Goal: Task Accomplishment & Management: Manage account settings

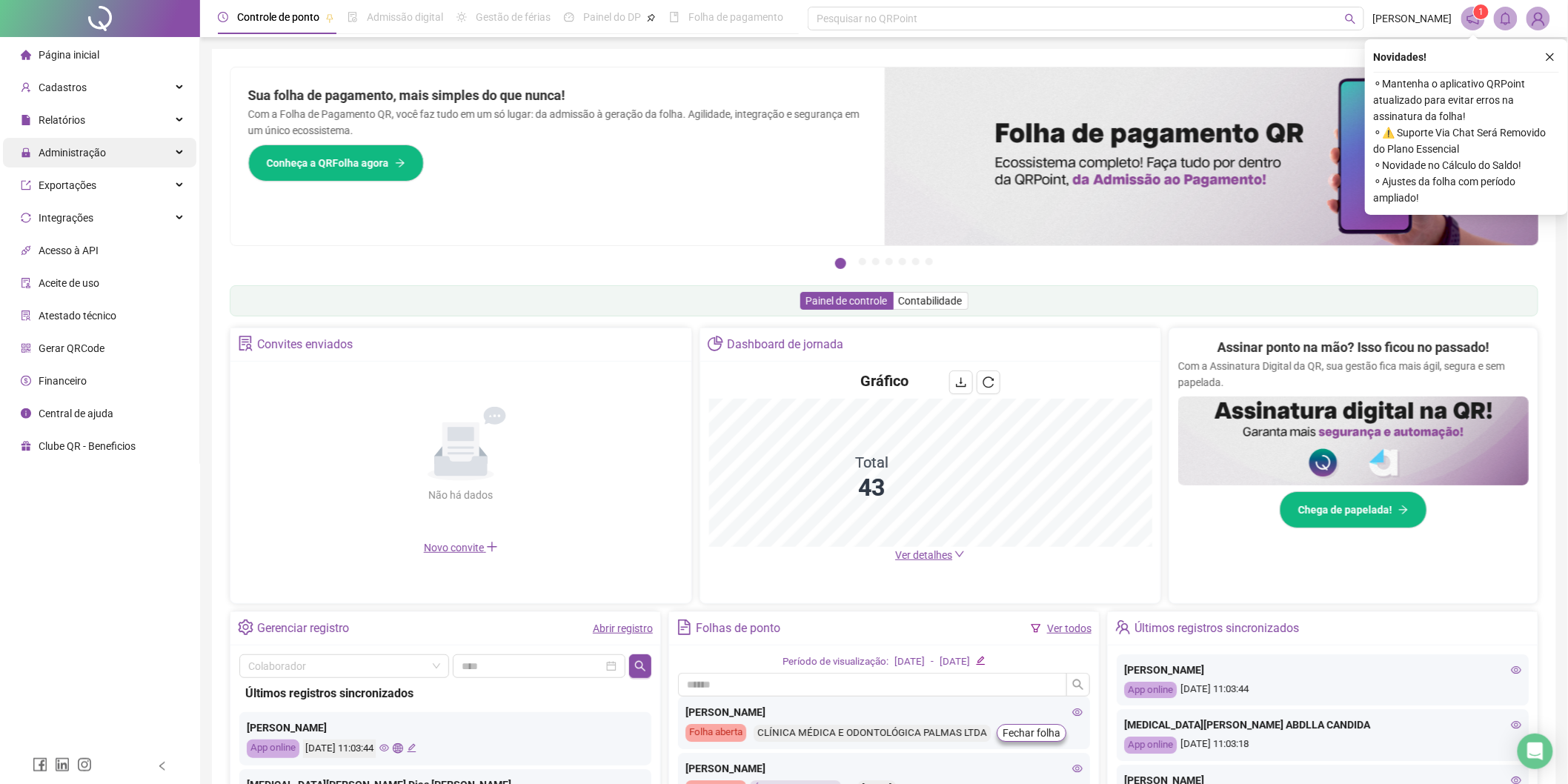
click at [116, 157] on div "Administração" at bounding box center [100, 152] width 194 height 29
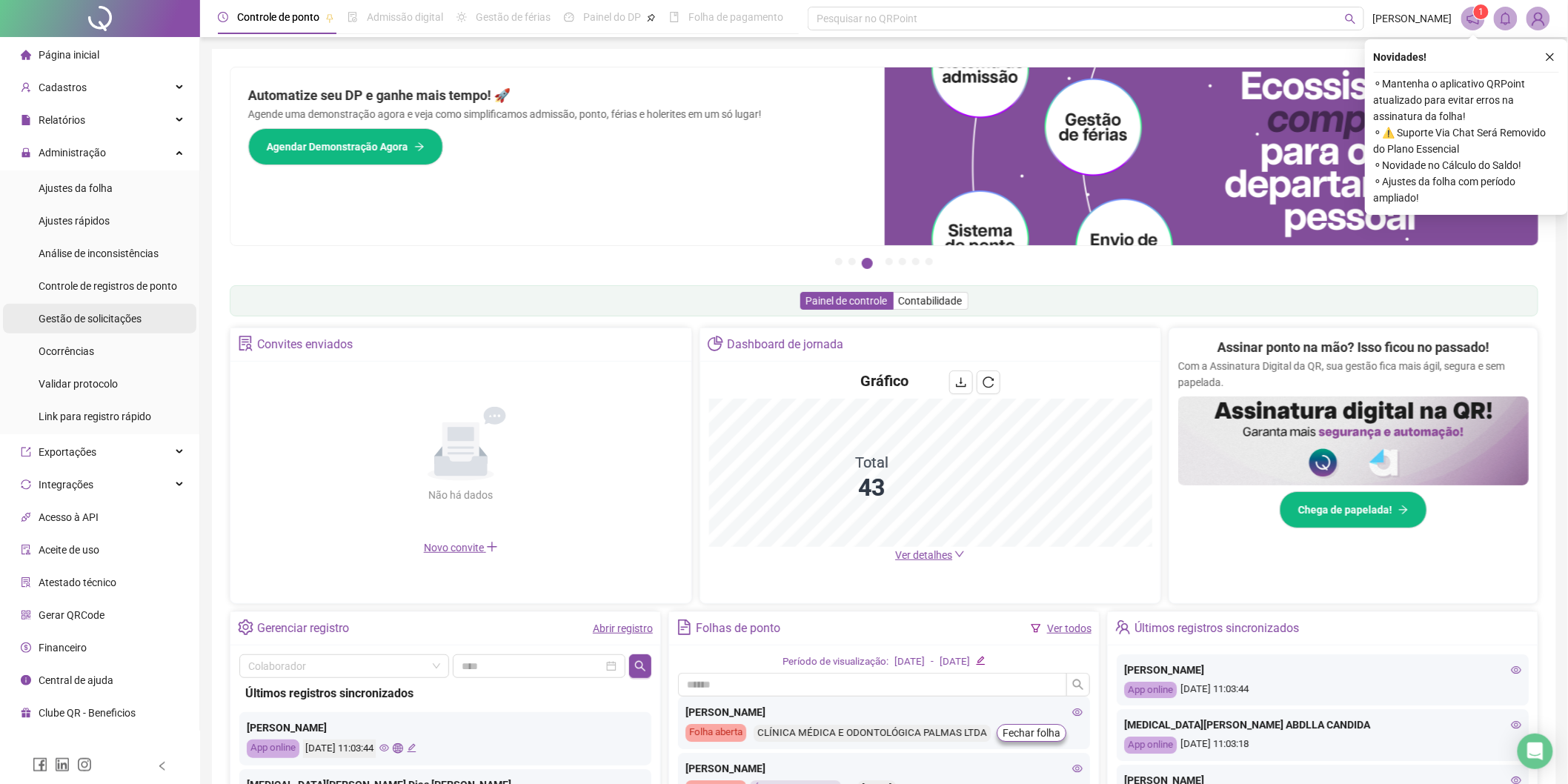
click at [108, 319] on span "Gestão de solicitações" at bounding box center [90, 318] width 103 height 11
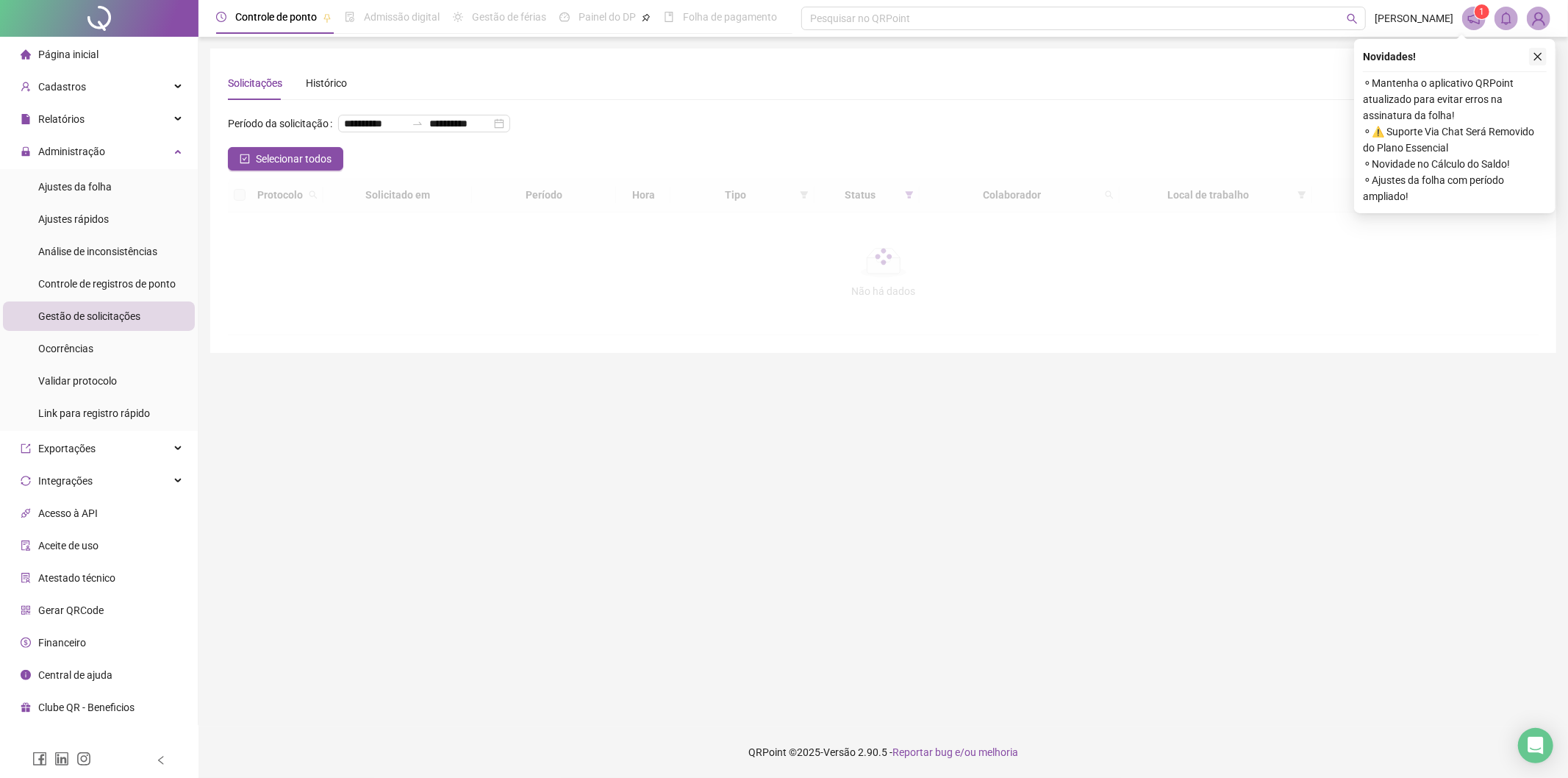
click at [1538, 56] on icon "close" at bounding box center [1538, 57] width 8 height 8
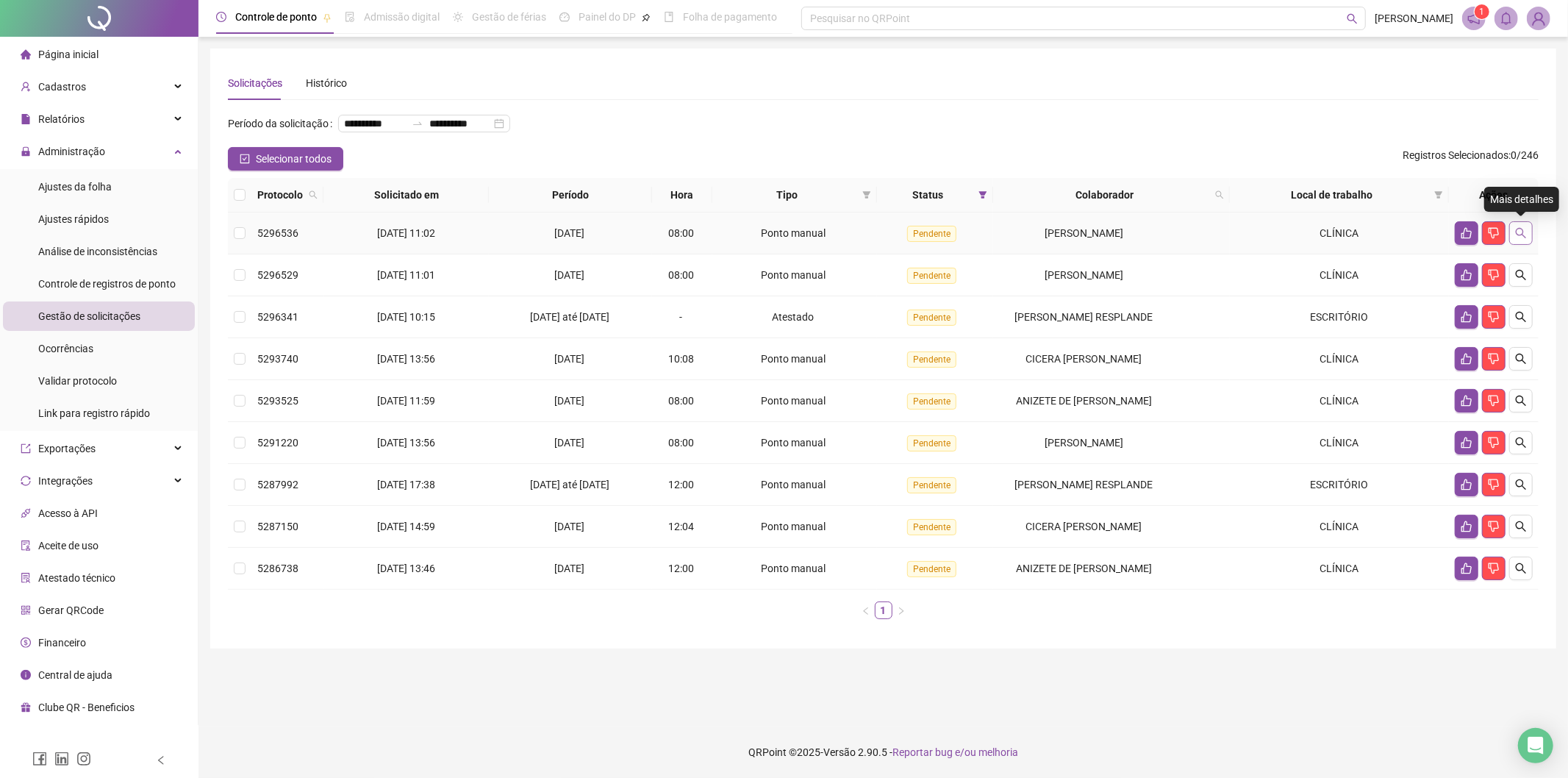
click at [1527, 224] on button "button" at bounding box center [1521, 233] width 24 height 24
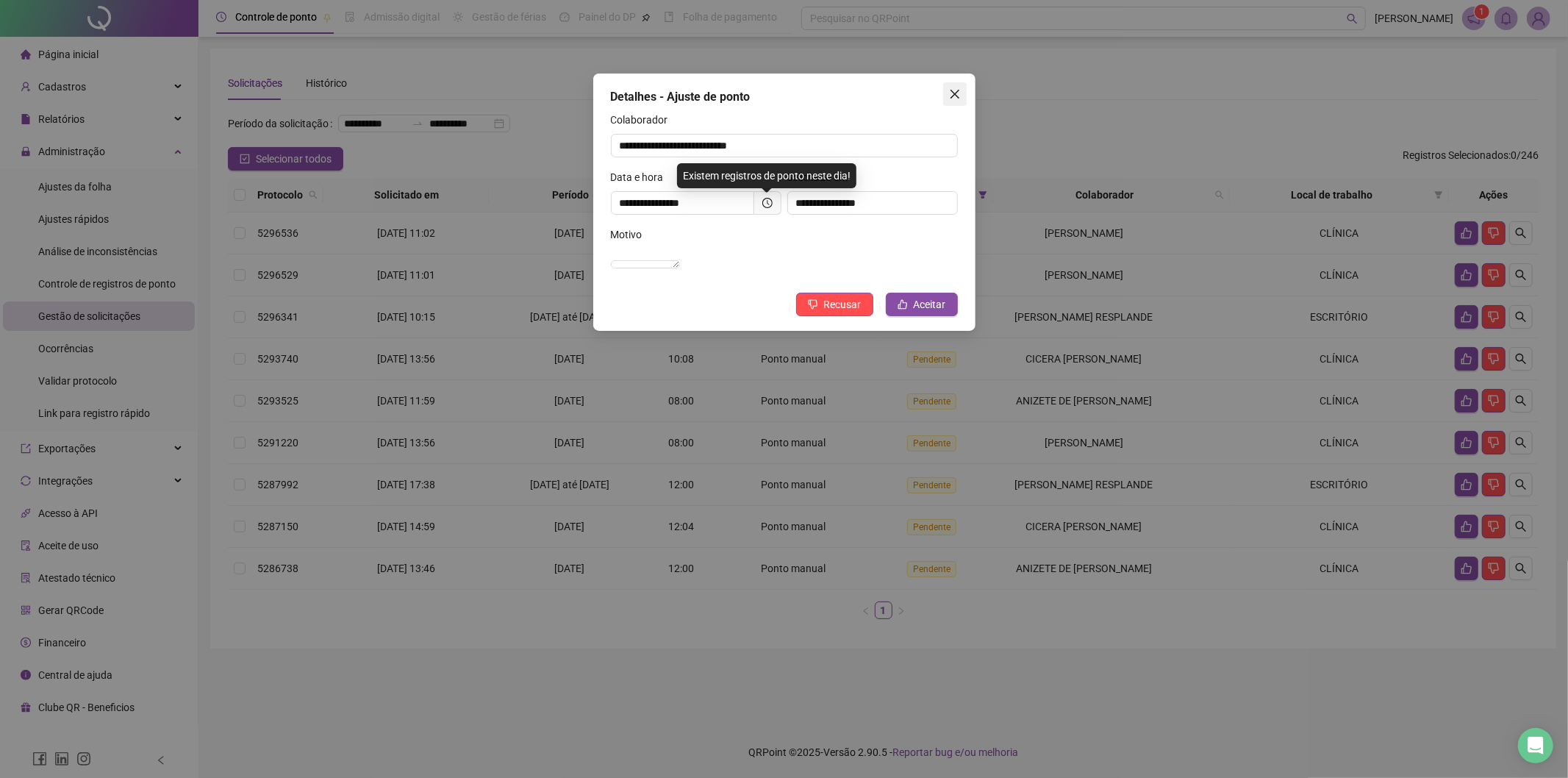
click at [952, 91] on icon "close" at bounding box center [953, 93] width 8 height 8
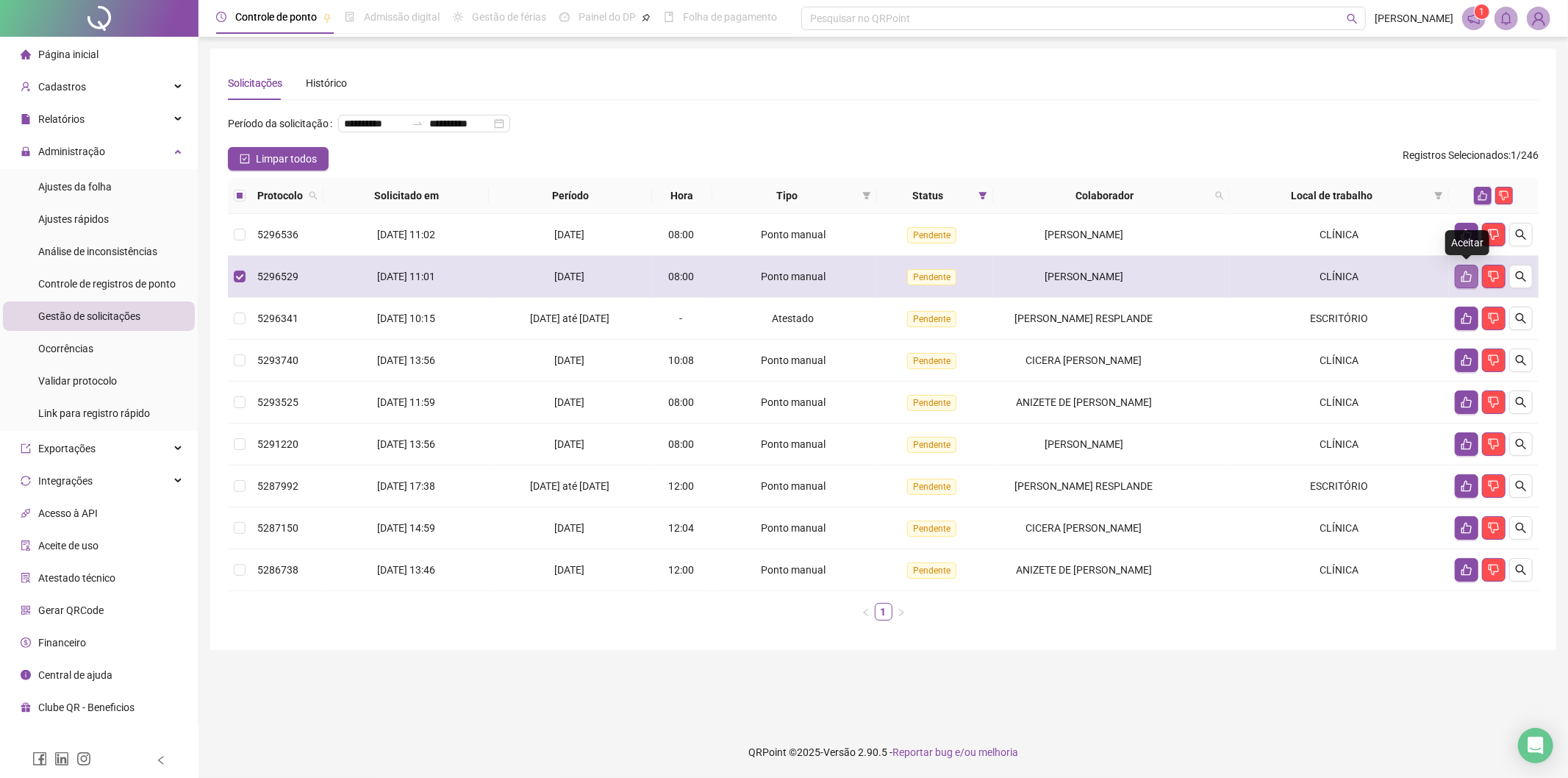
click at [1463, 274] on icon "like" at bounding box center [1466, 276] width 11 height 11
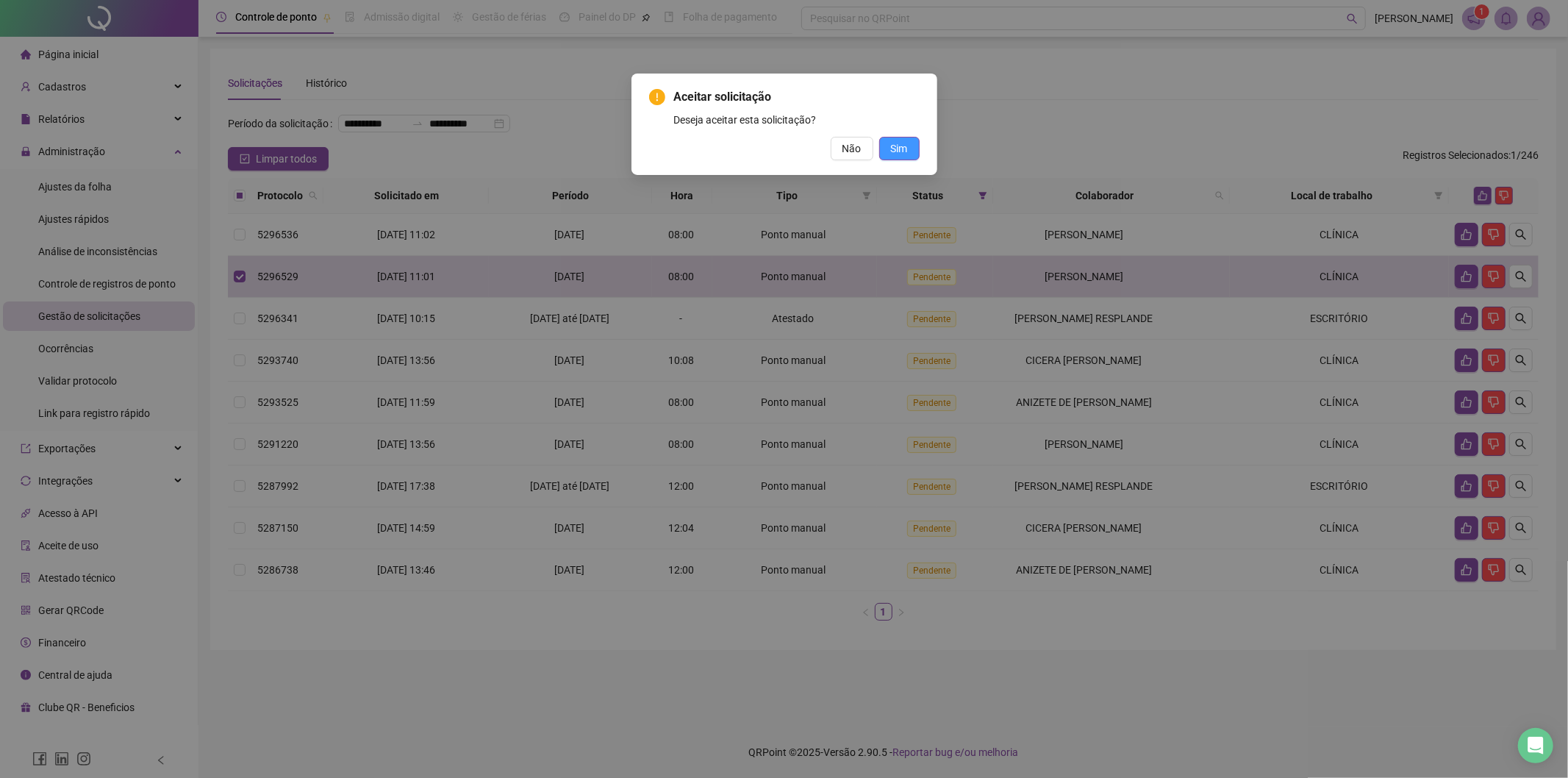
click at [894, 147] on span "Sim" at bounding box center [900, 148] width 17 height 16
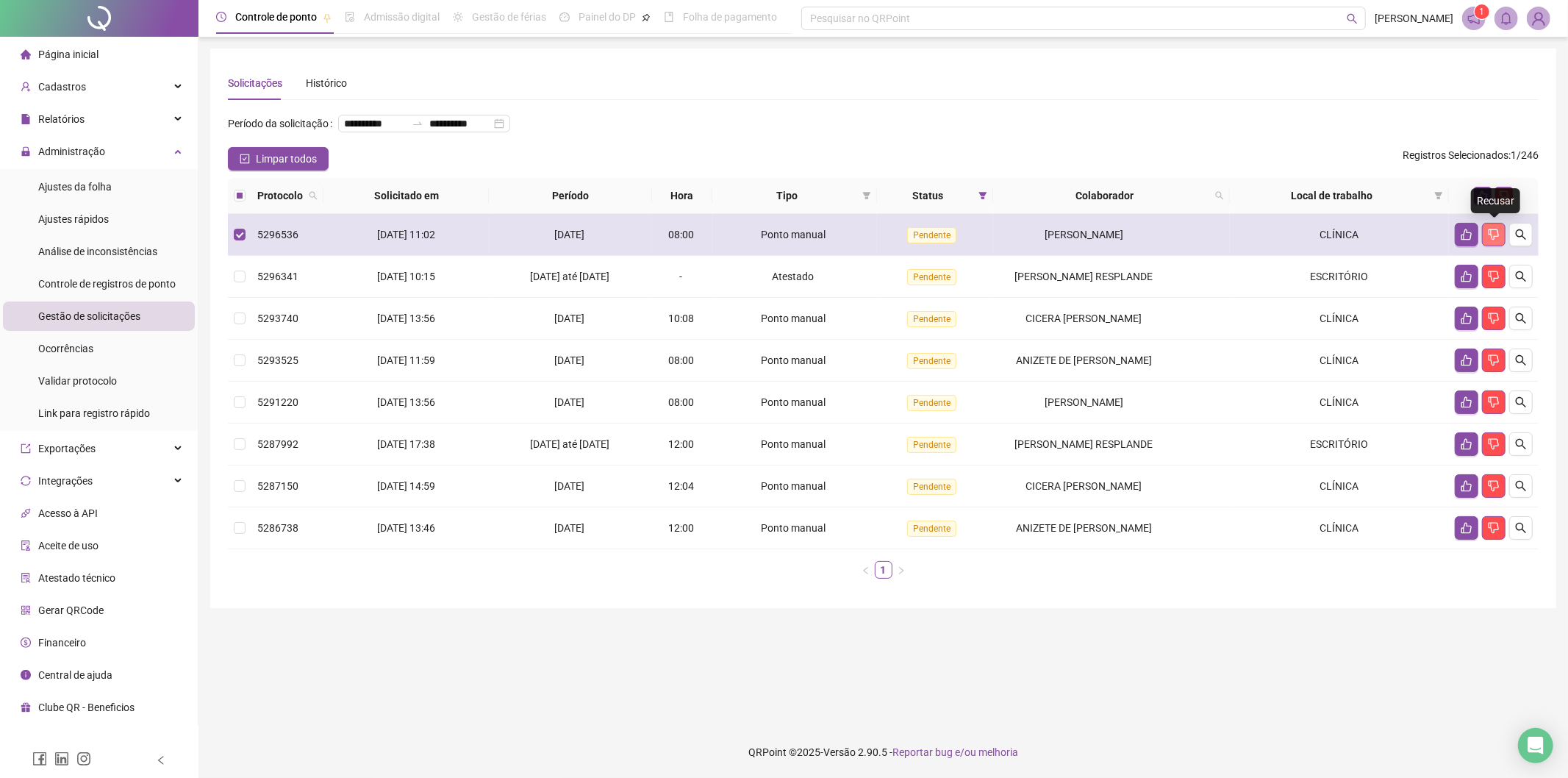
click at [1494, 232] on icon "dislike" at bounding box center [1494, 234] width 11 height 11
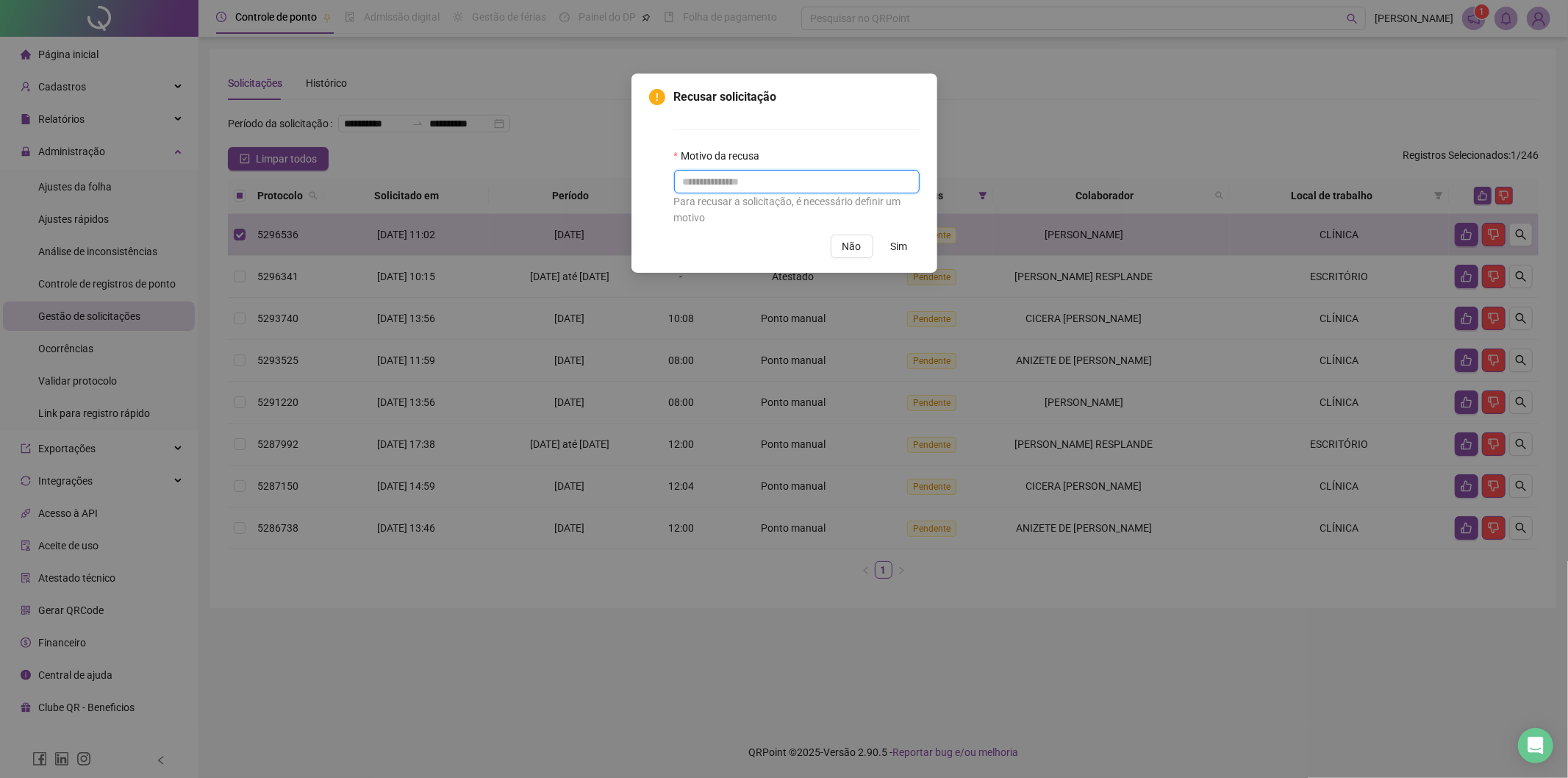
click at [799, 189] on input "text" at bounding box center [797, 181] width 245 height 24
type input "**********"
click at [897, 247] on span "Sim" at bounding box center [900, 246] width 17 height 16
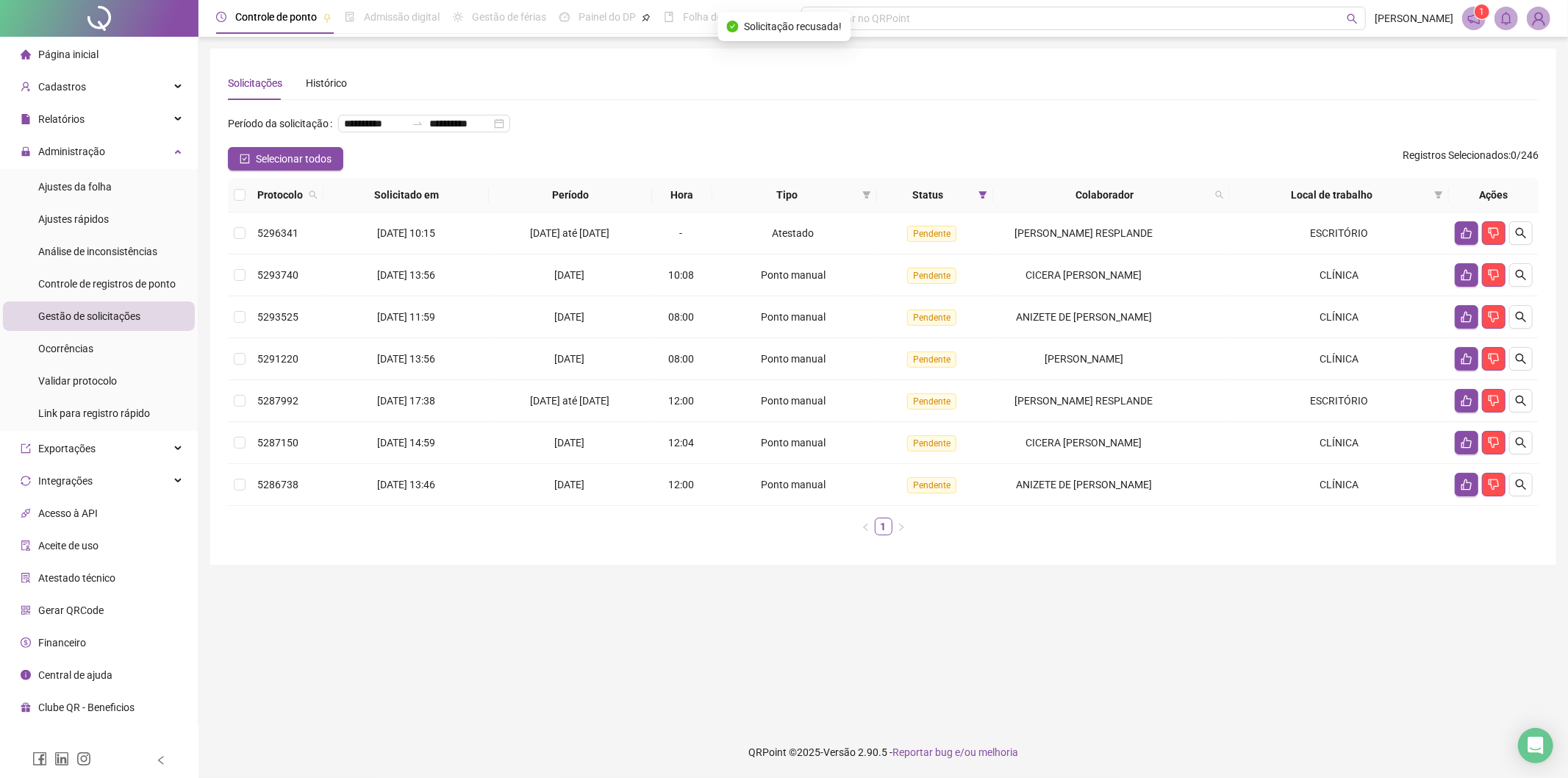
click at [1280, 106] on div "**********" at bounding box center [883, 306] width 1311 height 481
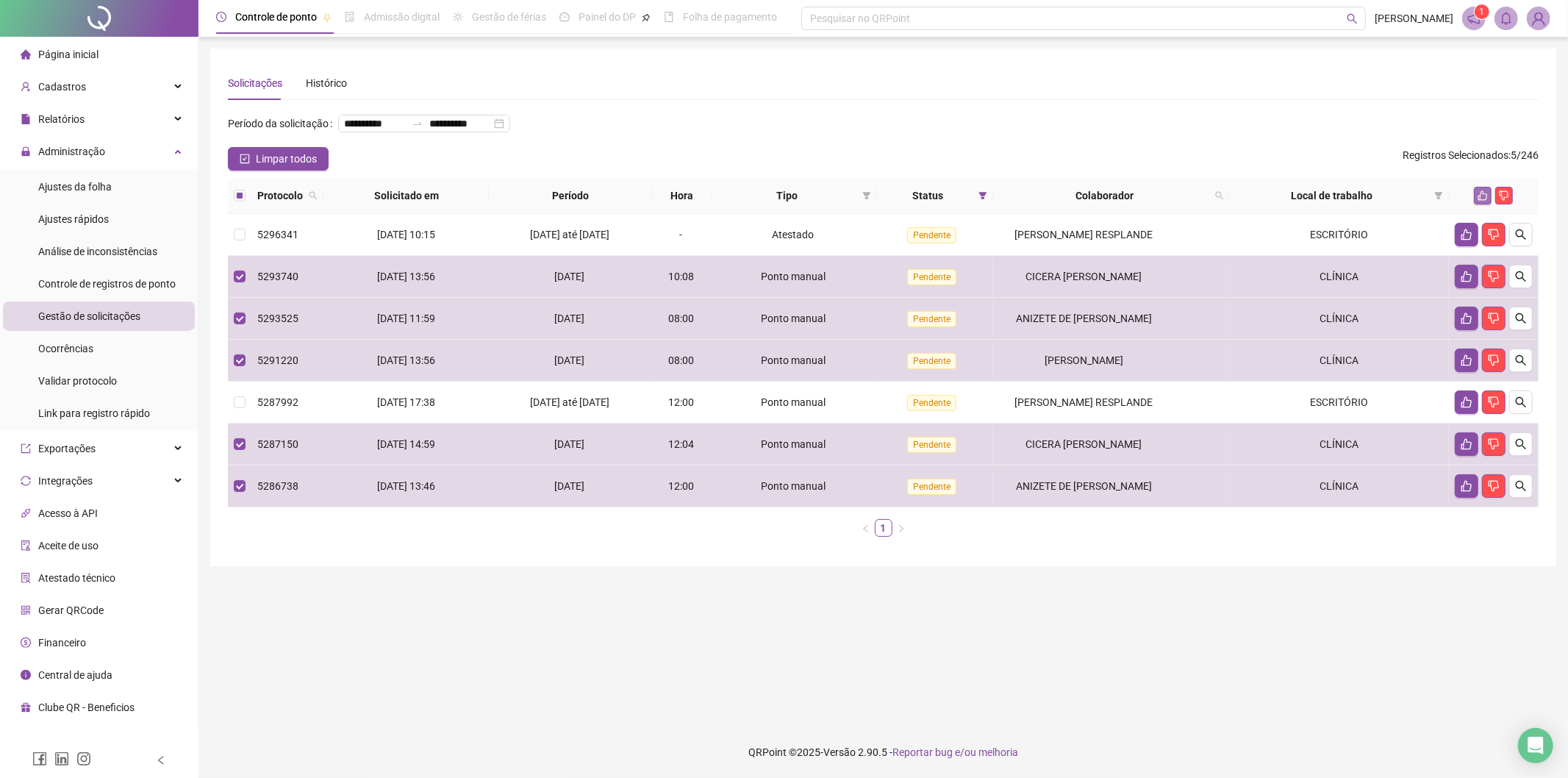
click at [1478, 193] on icon "like" at bounding box center [1482, 195] width 10 height 10
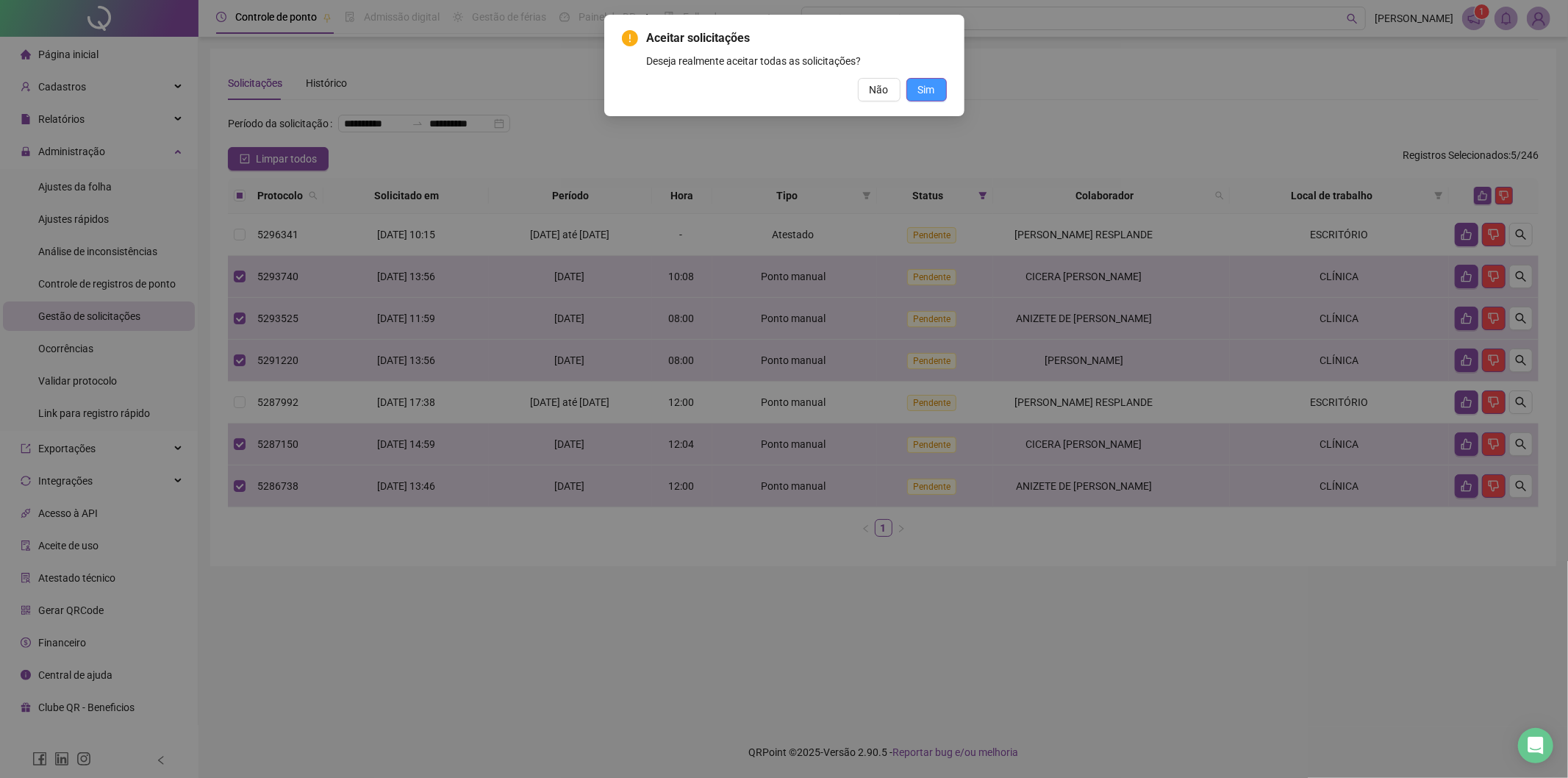
click at [909, 92] on button "Sim" at bounding box center [926, 90] width 41 height 24
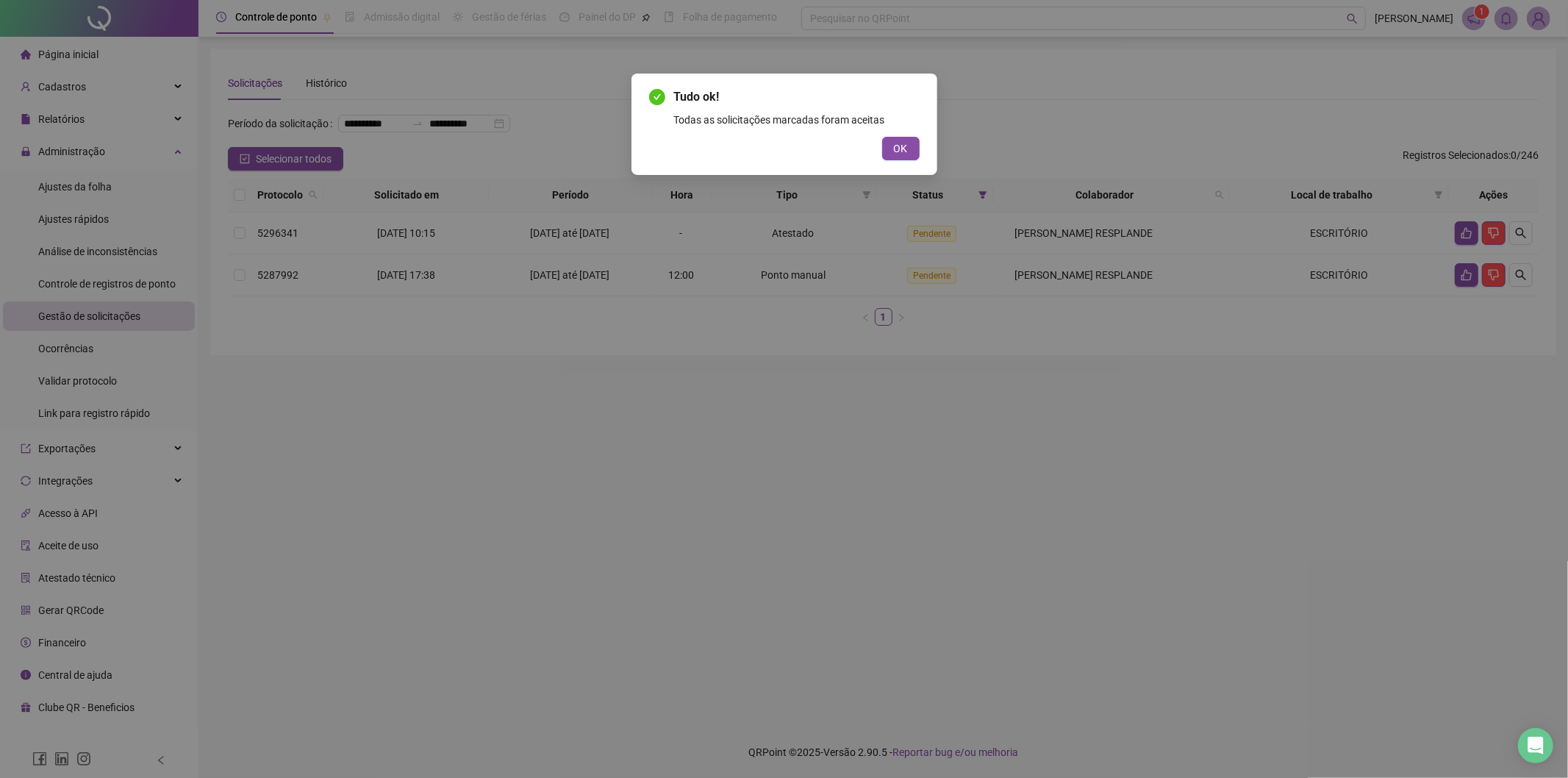
click at [78, 178] on div "Tudo ok! Todas as solicitações marcadas foram aceitas OK" at bounding box center [784, 389] width 1568 height 778
click at [899, 147] on span "OK" at bounding box center [900, 148] width 14 height 16
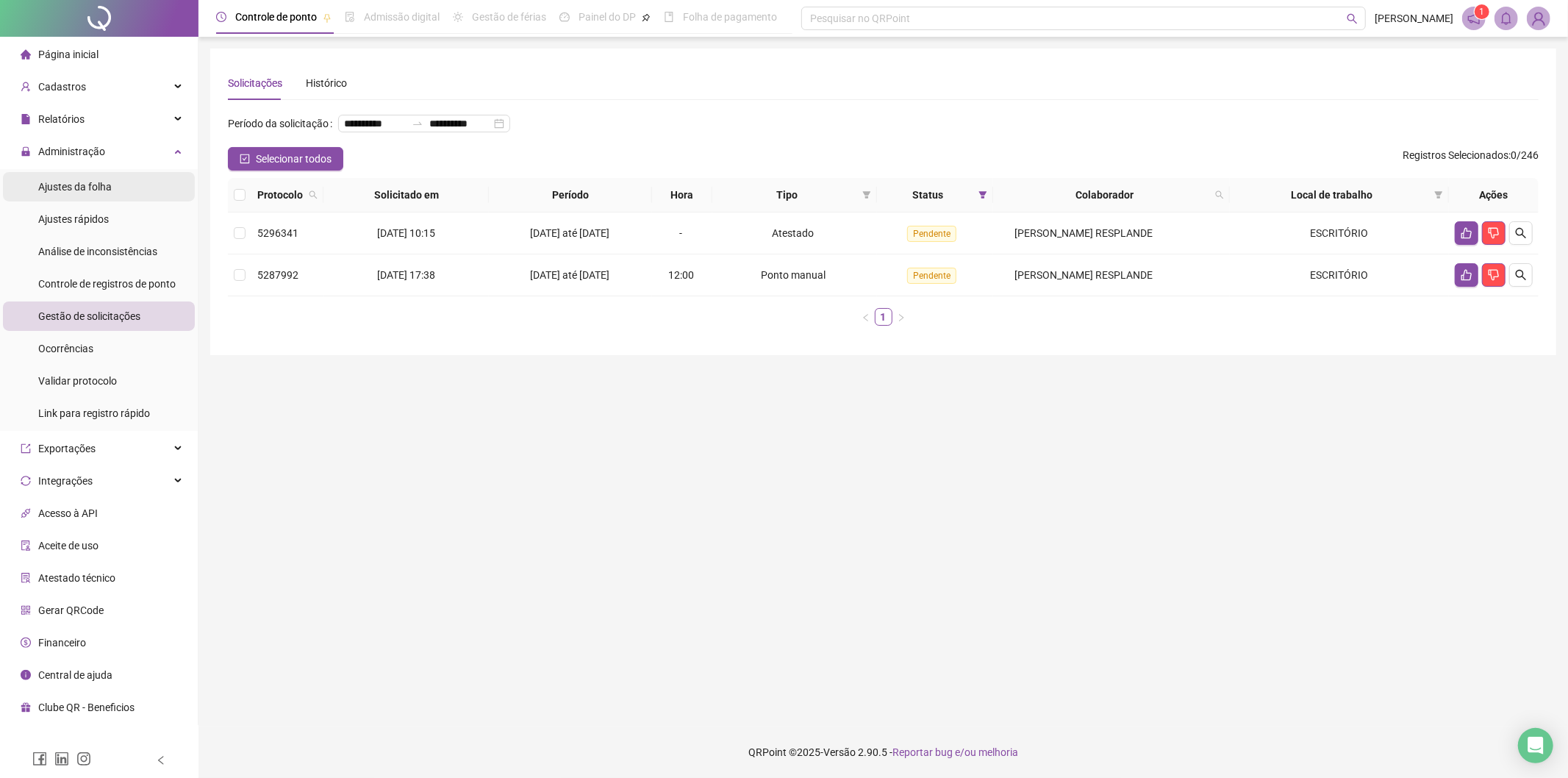
click at [122, 194] on li "Ajustes da folha" at bounding box center [99, 186] width 192 height 29
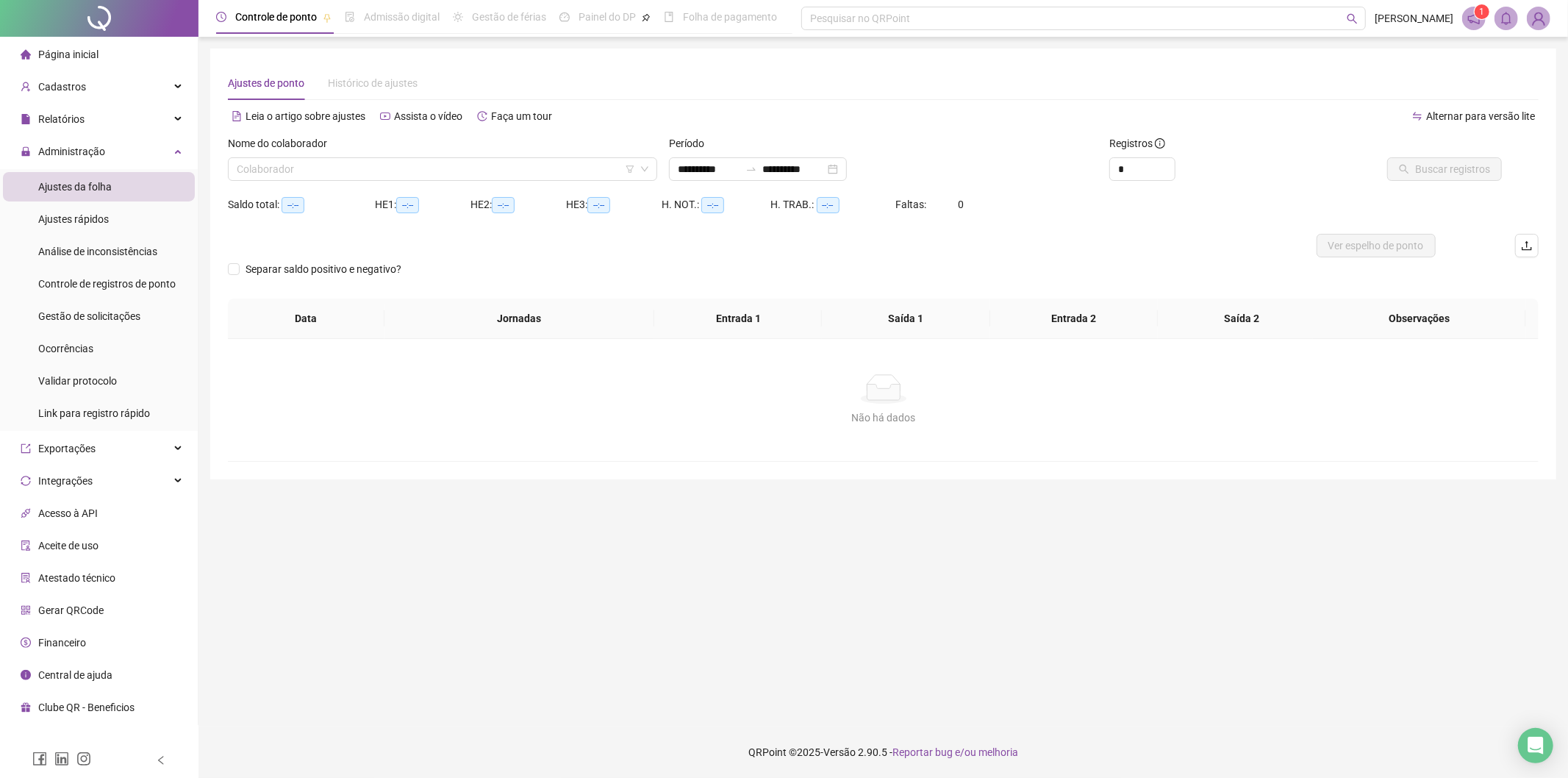
type input "**********"
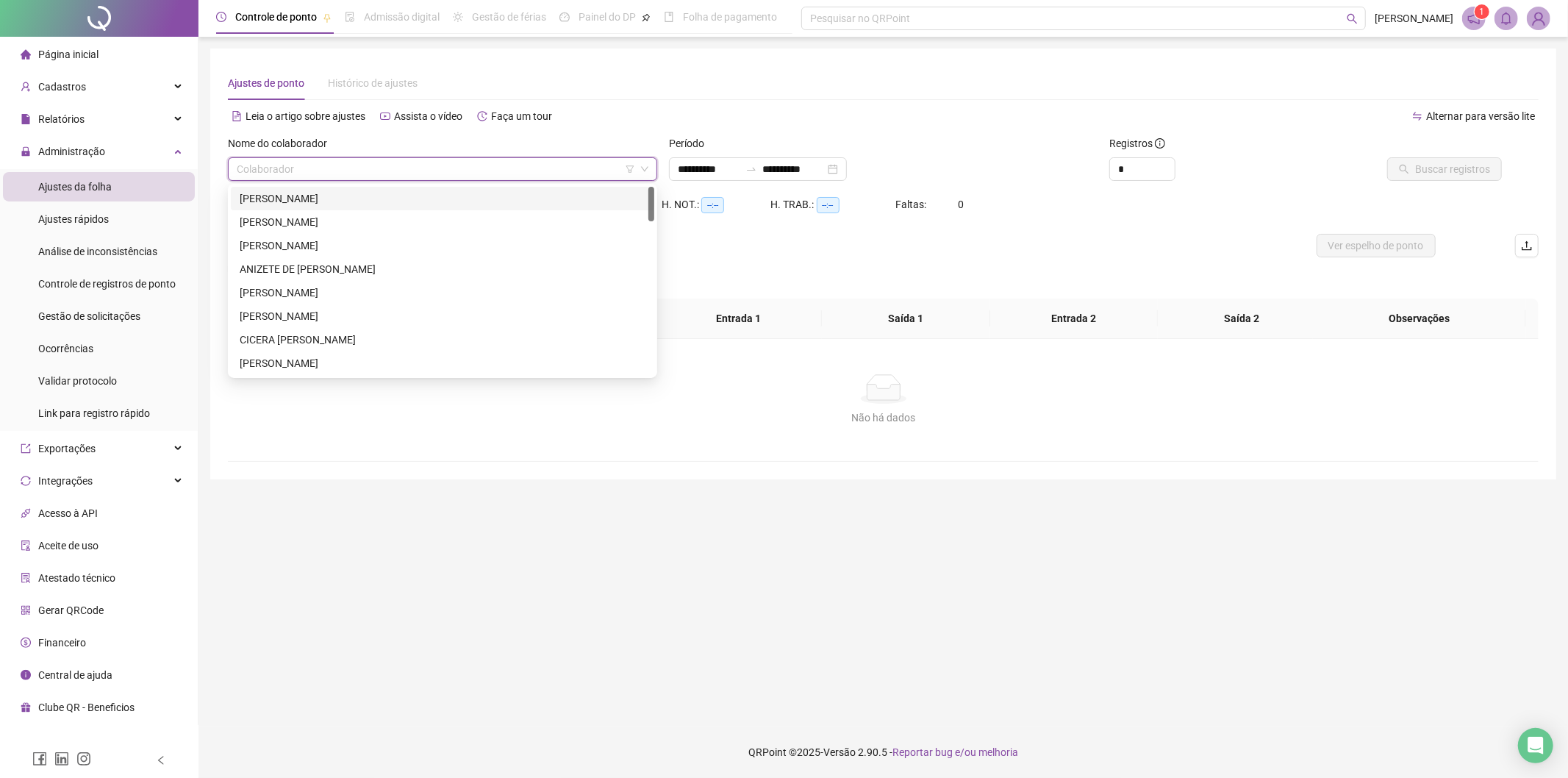
click at [464, 169] on input "search" at bounding box center [436, 169] width 399 height 22
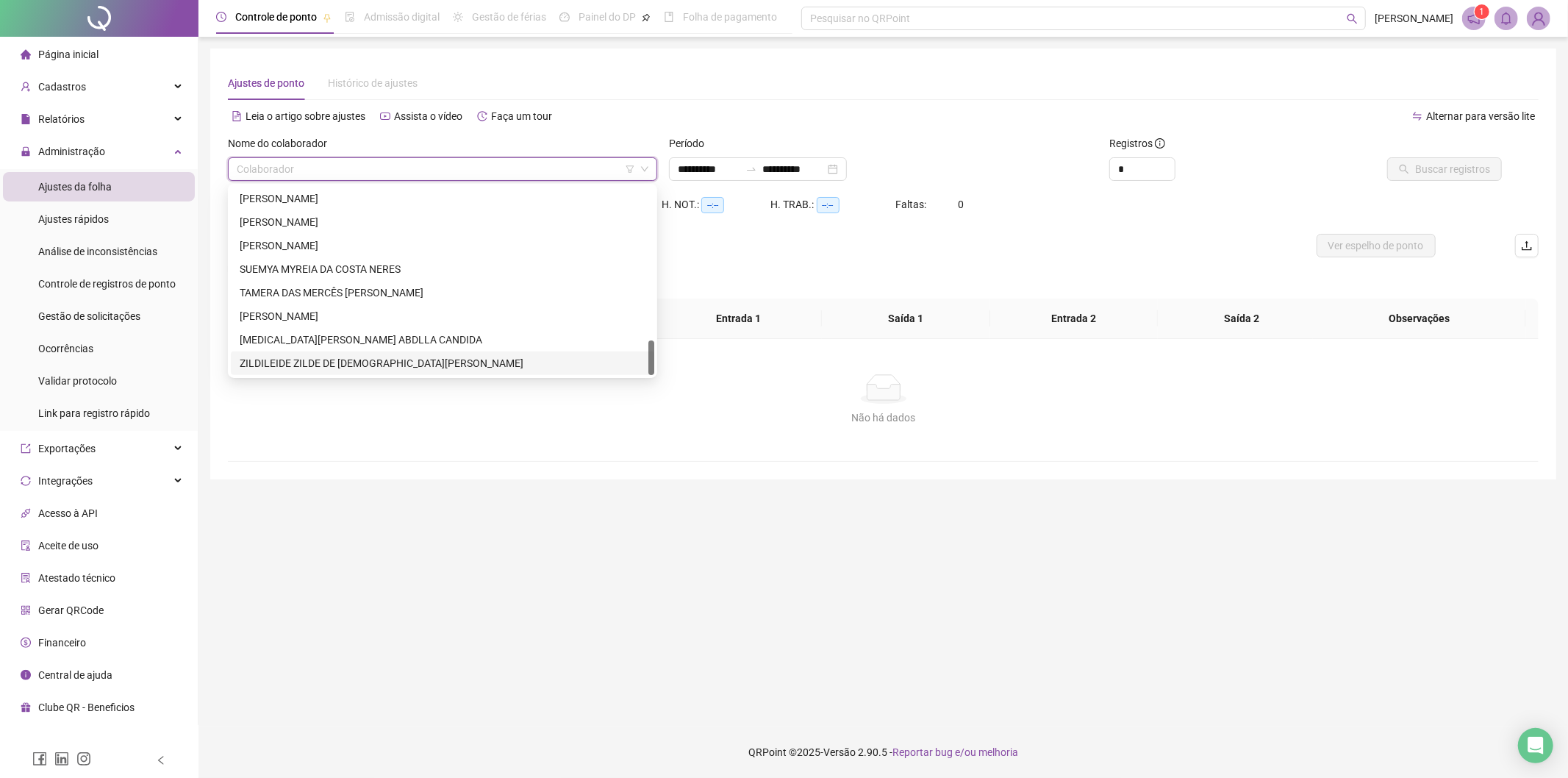
click at [319, 362] on div "ZILDILEIDE ZILDE DE JESUS NORONHA DIAS" at bounding box center [442, 363] width 405 height 16
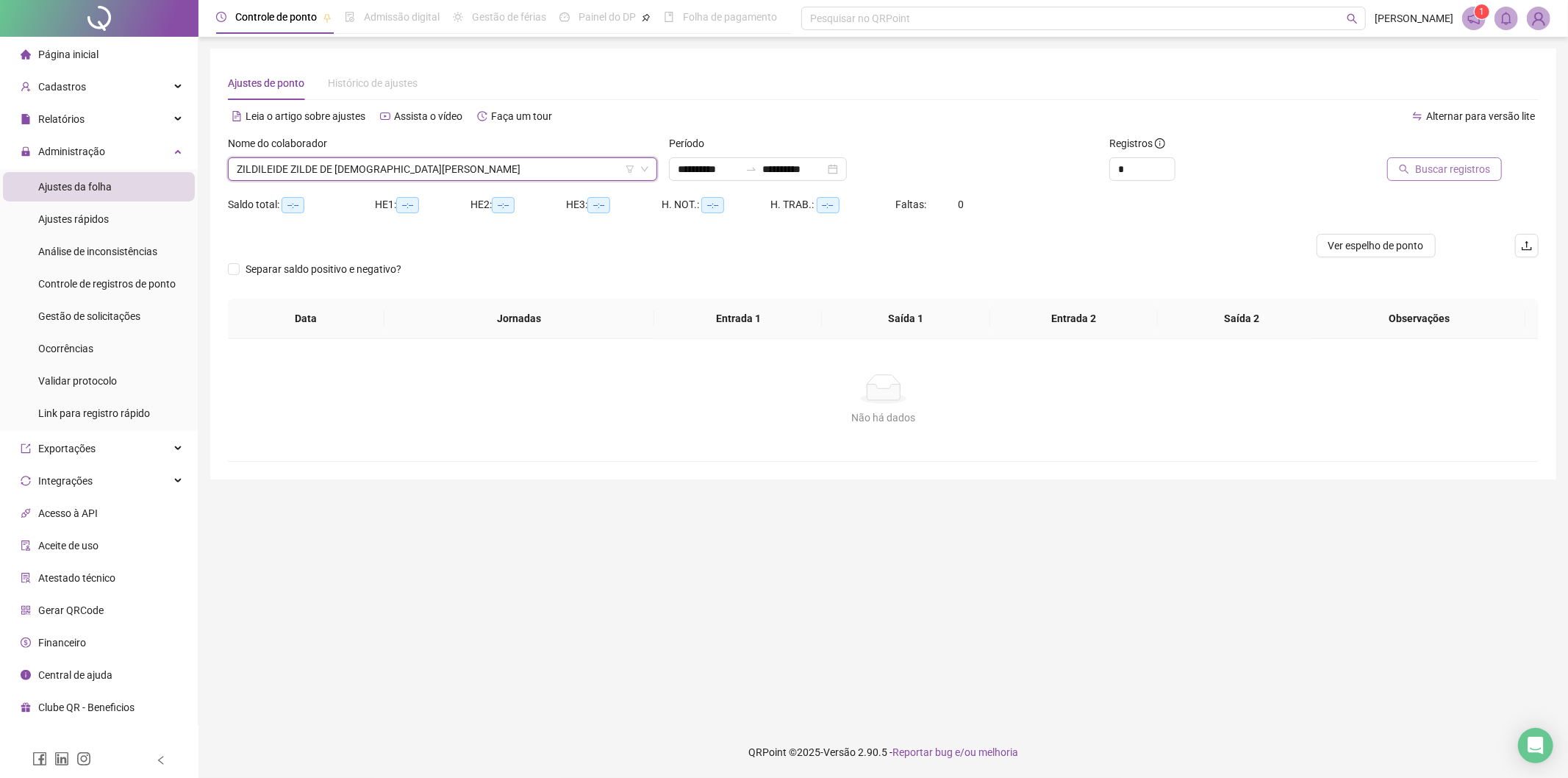
click at [1444, 166] on span "Buscar registros" at bounding box center [1453, 169] width 75 height 16
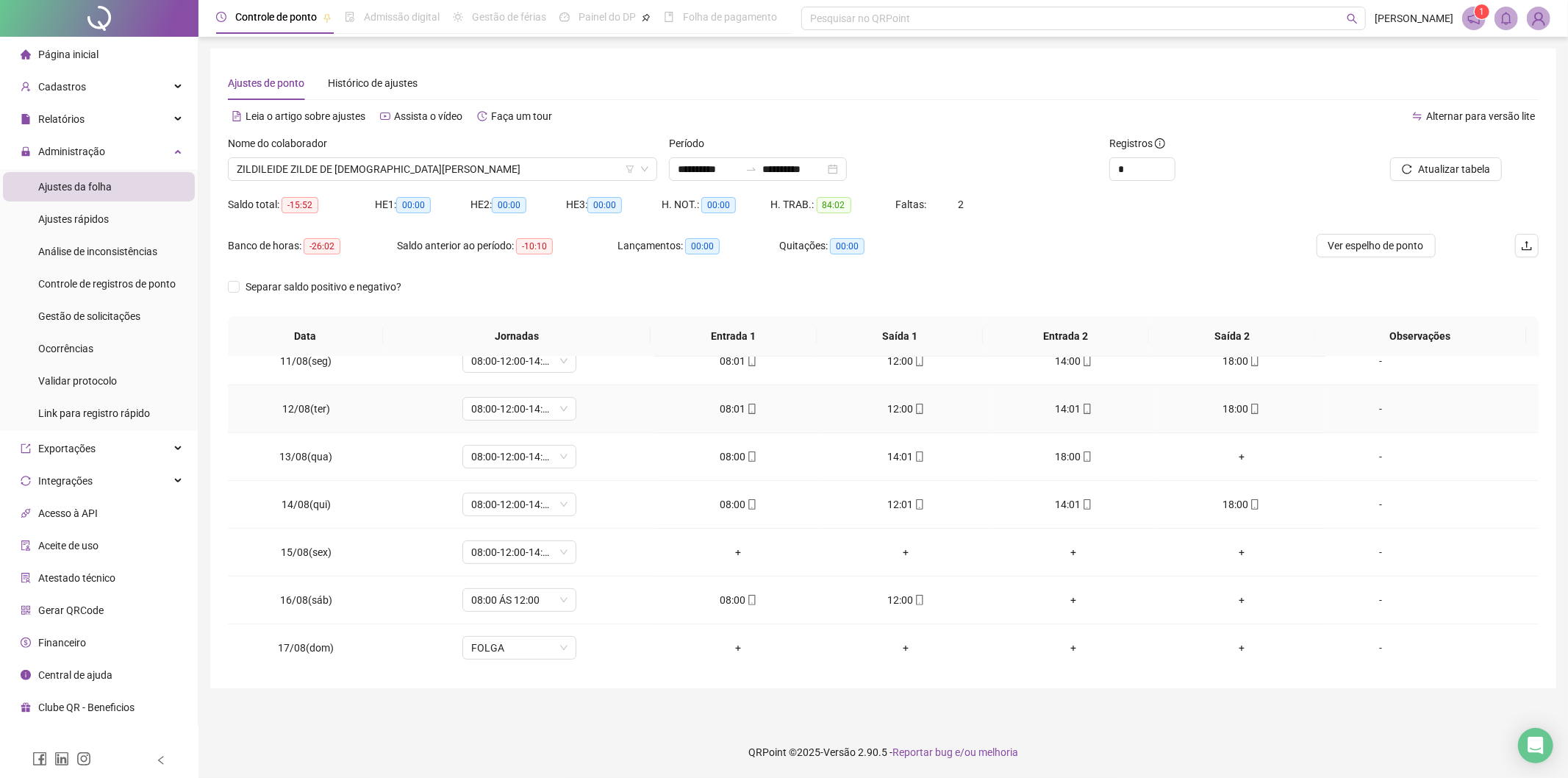
scroll to position [499, 0]
click at [296, 461] on span "13/08(qua)" at bounding box center [305, 455] width 53 height 11
click at [296, 459] on span "13/08(qua)" at bounding box center [305, 455] width 53 height 11
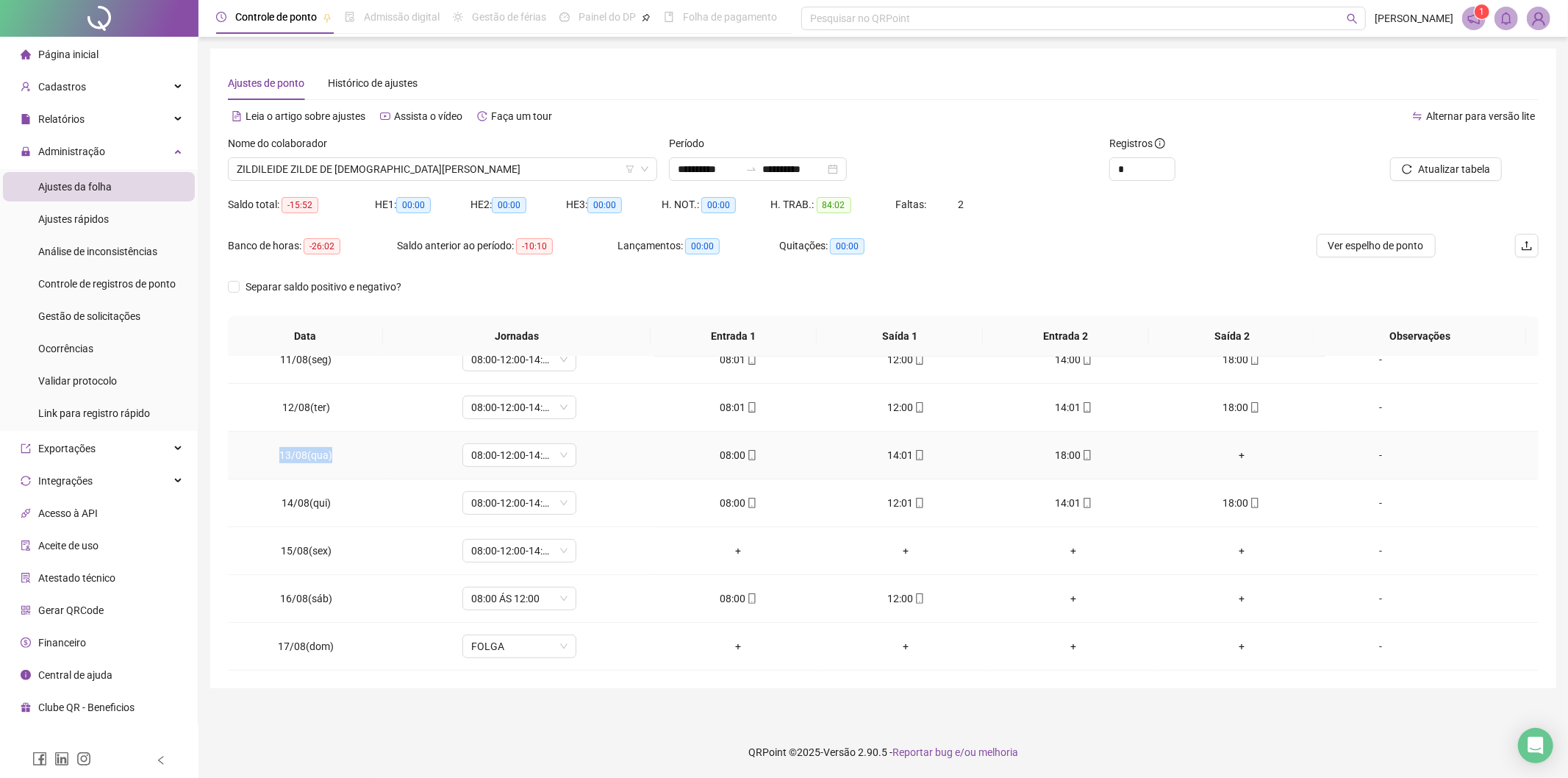
click at [296, 459] on span "13/08(qua)" at bounding box center [305, 455] width 53 height 11
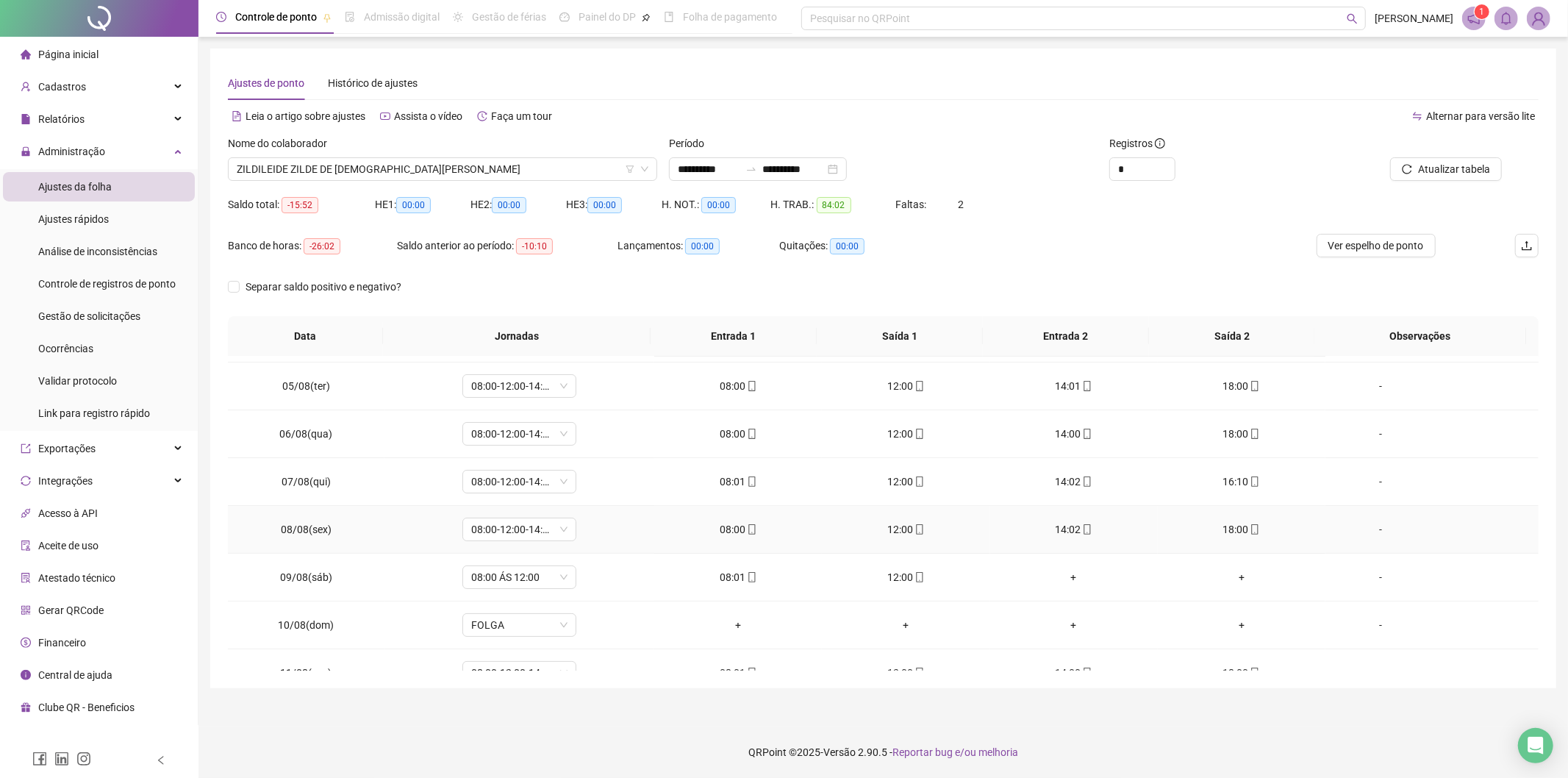
scroll to position [91, 0]
click at [406, 175] on span "ZILDILEIDE ZILDE DE JESUS NORONHA DIAS" at bounding box center [442, 169] width 412 height 22
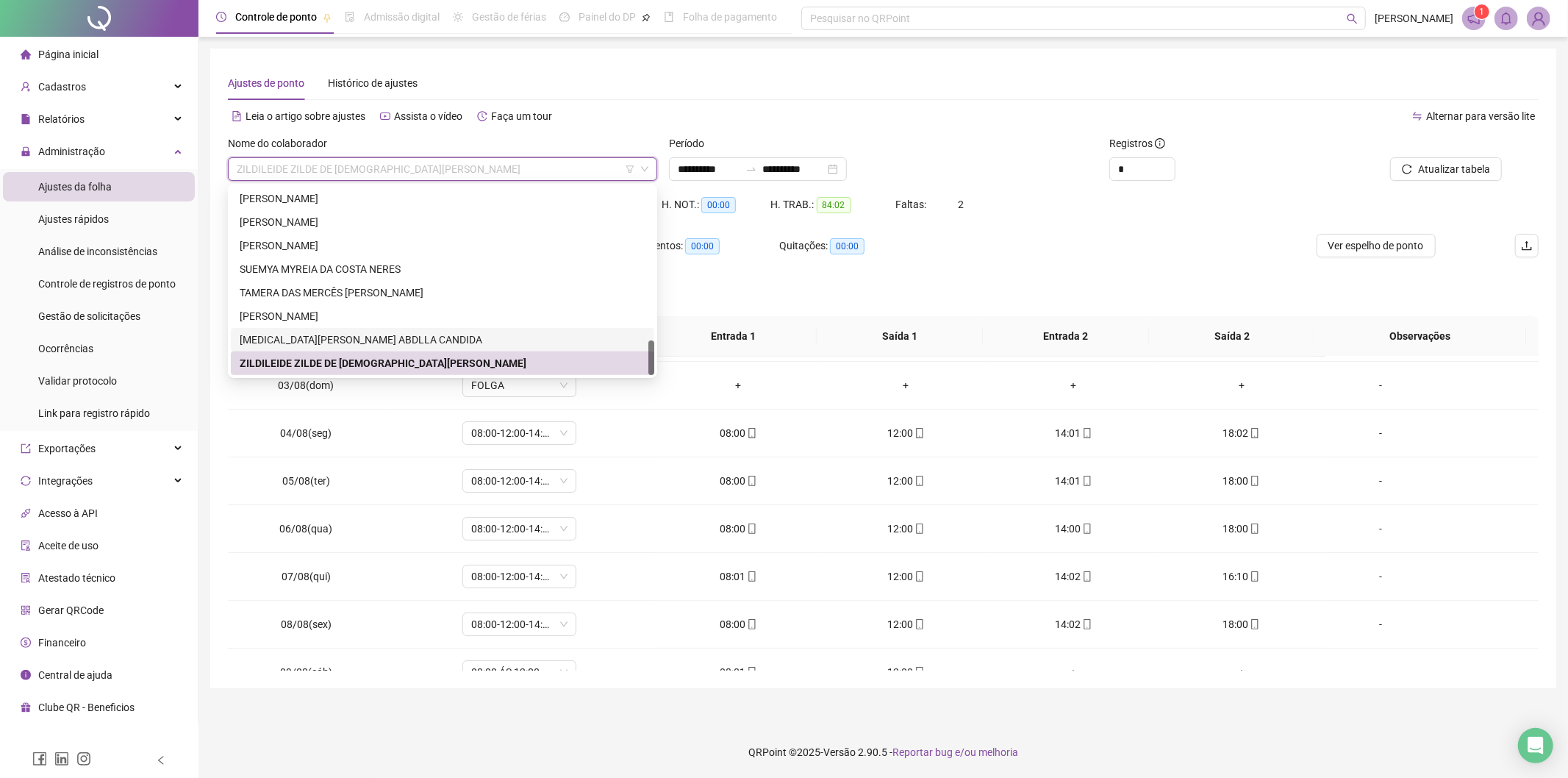
click at [347, 329] on div "YASMIN COSTA DIAS ABDLLA CANDIDA" at bounding box center [442, 339] width 423 height 24
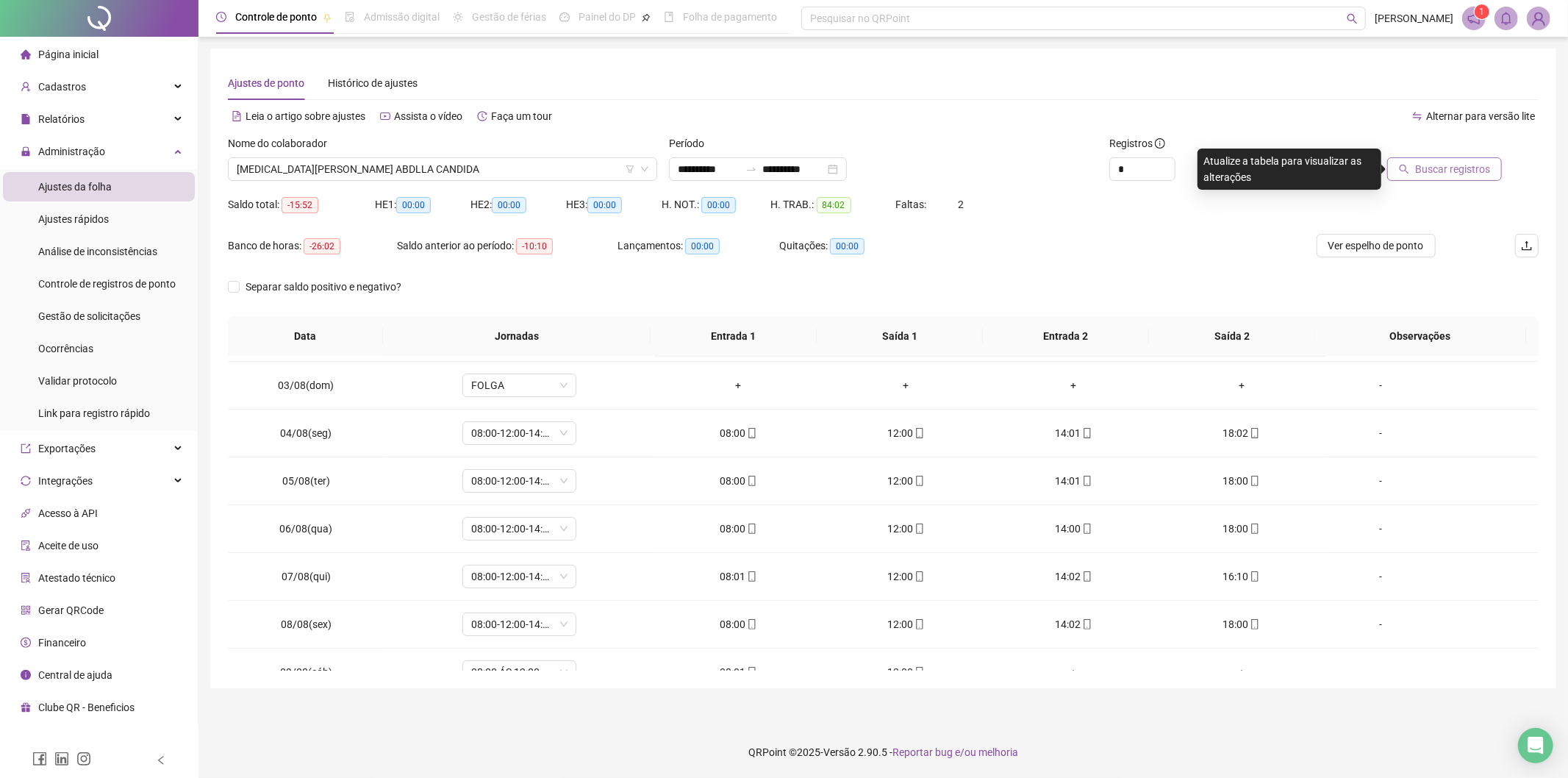
click at [1456, 167] on span "Buscar registros" at bounding box center [1453, 169] width 75 height 16
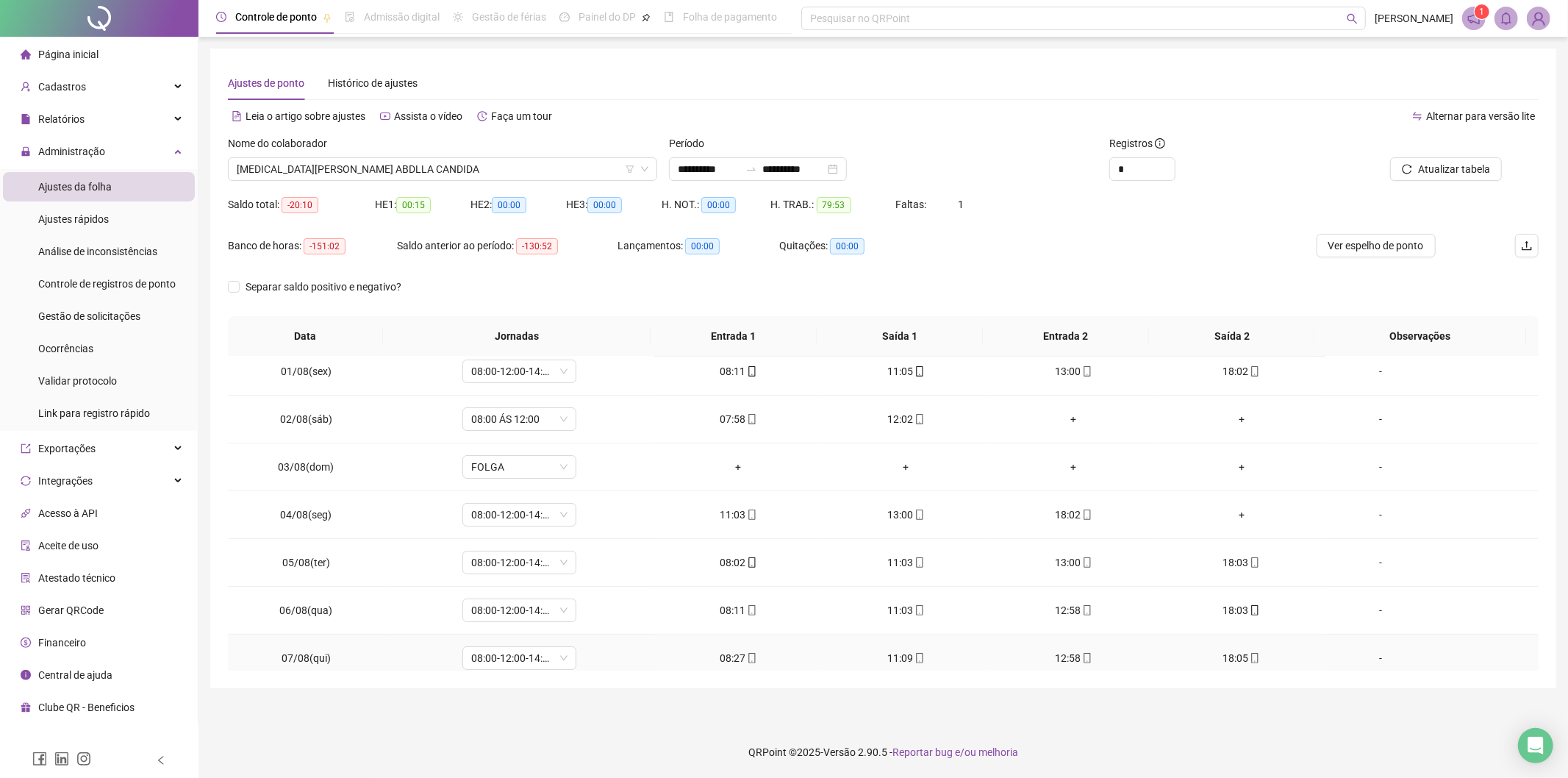
scroll to position [0, 0]
